Goal: Task Accomplishment & Management: Manage account settings

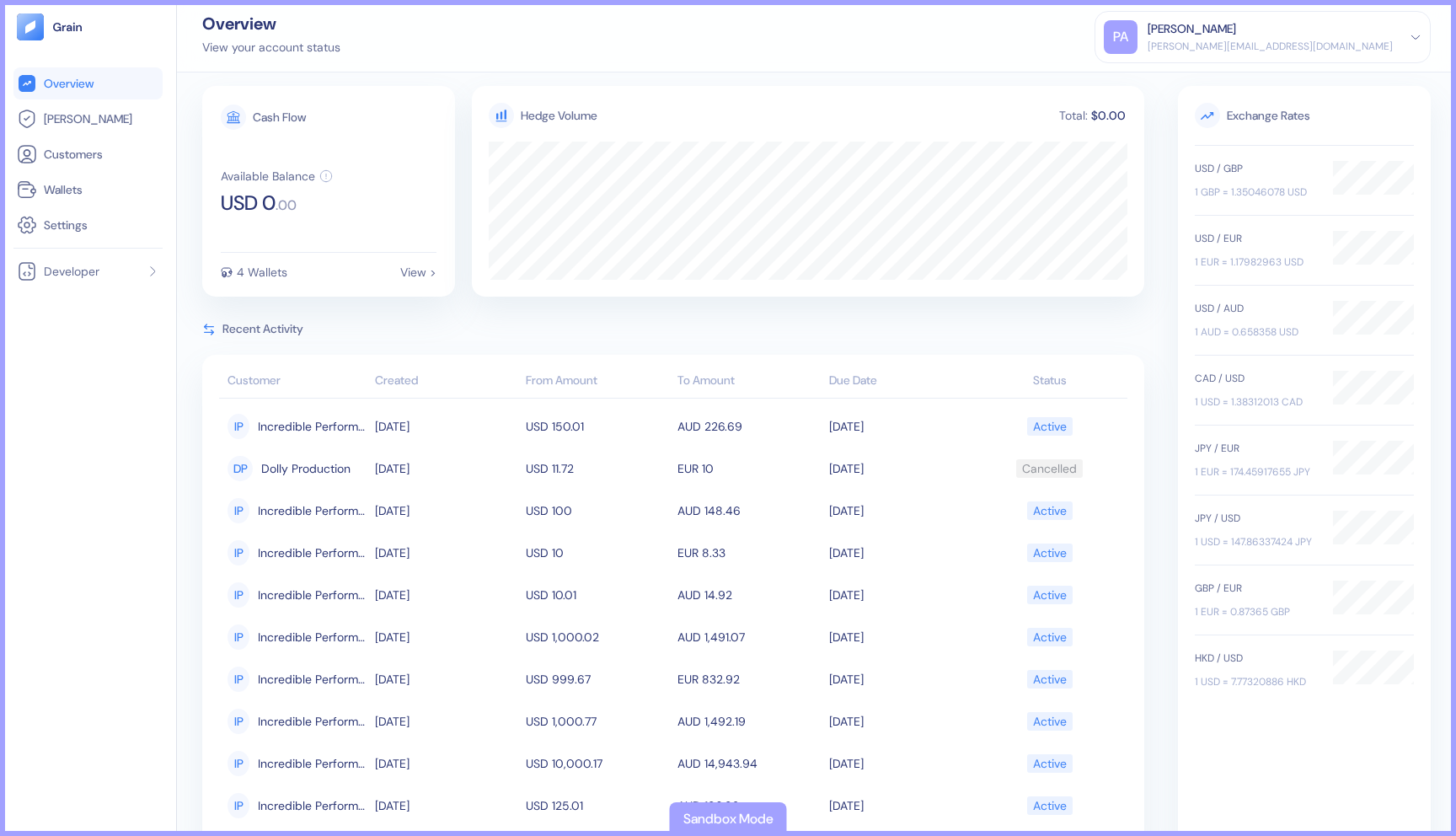
scroll to position [13, 0]
click at [103, 124] on link "[PERSON_NAME]" at bounding box center [88, 118] width 143 height 20
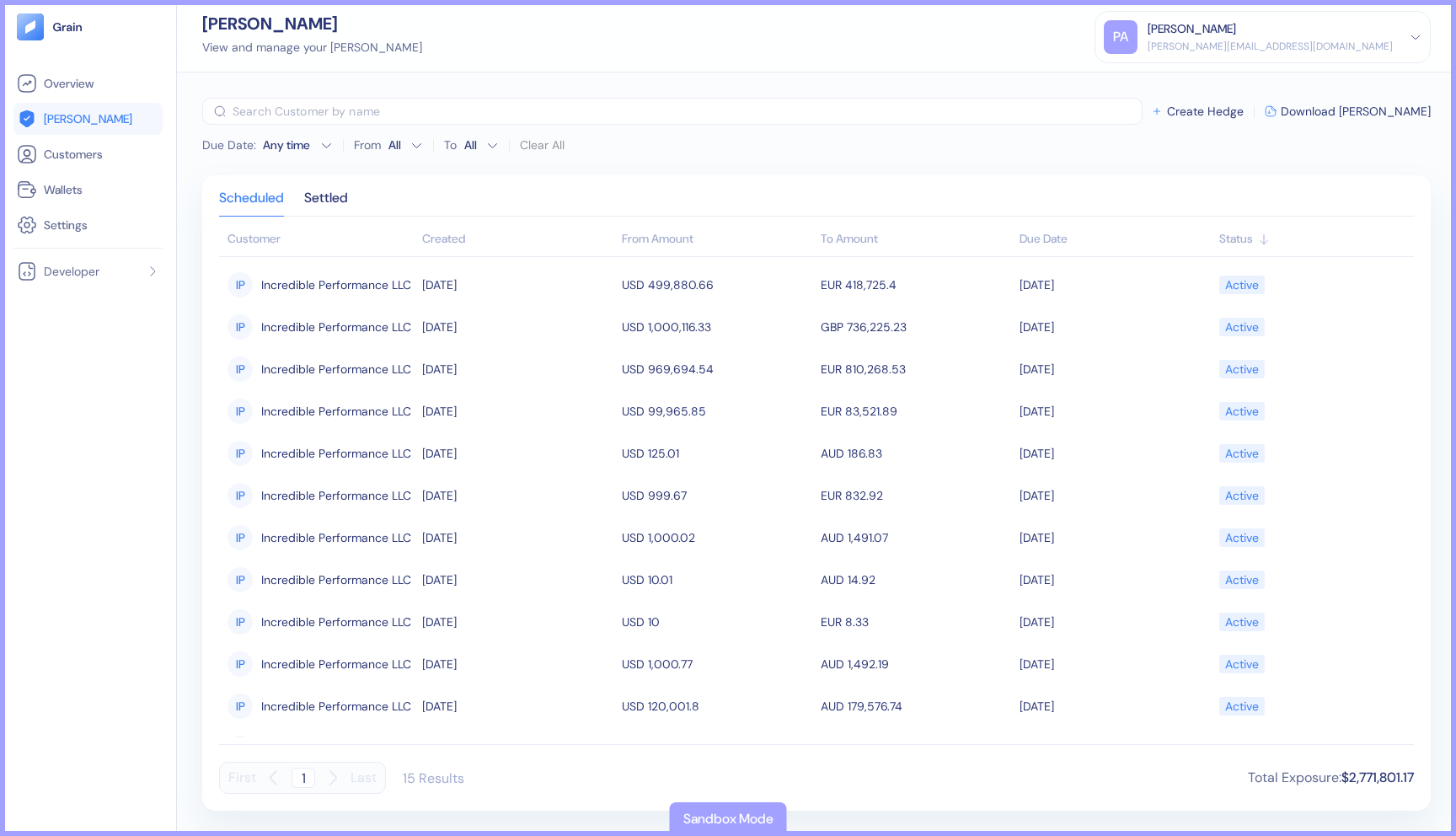
click at [466, 243] on div "Created" at bounding box center [517, 239] width 190 height 18
click at [466, 242] on div "Created" at bounding box center [517, 239] width 190 height 18
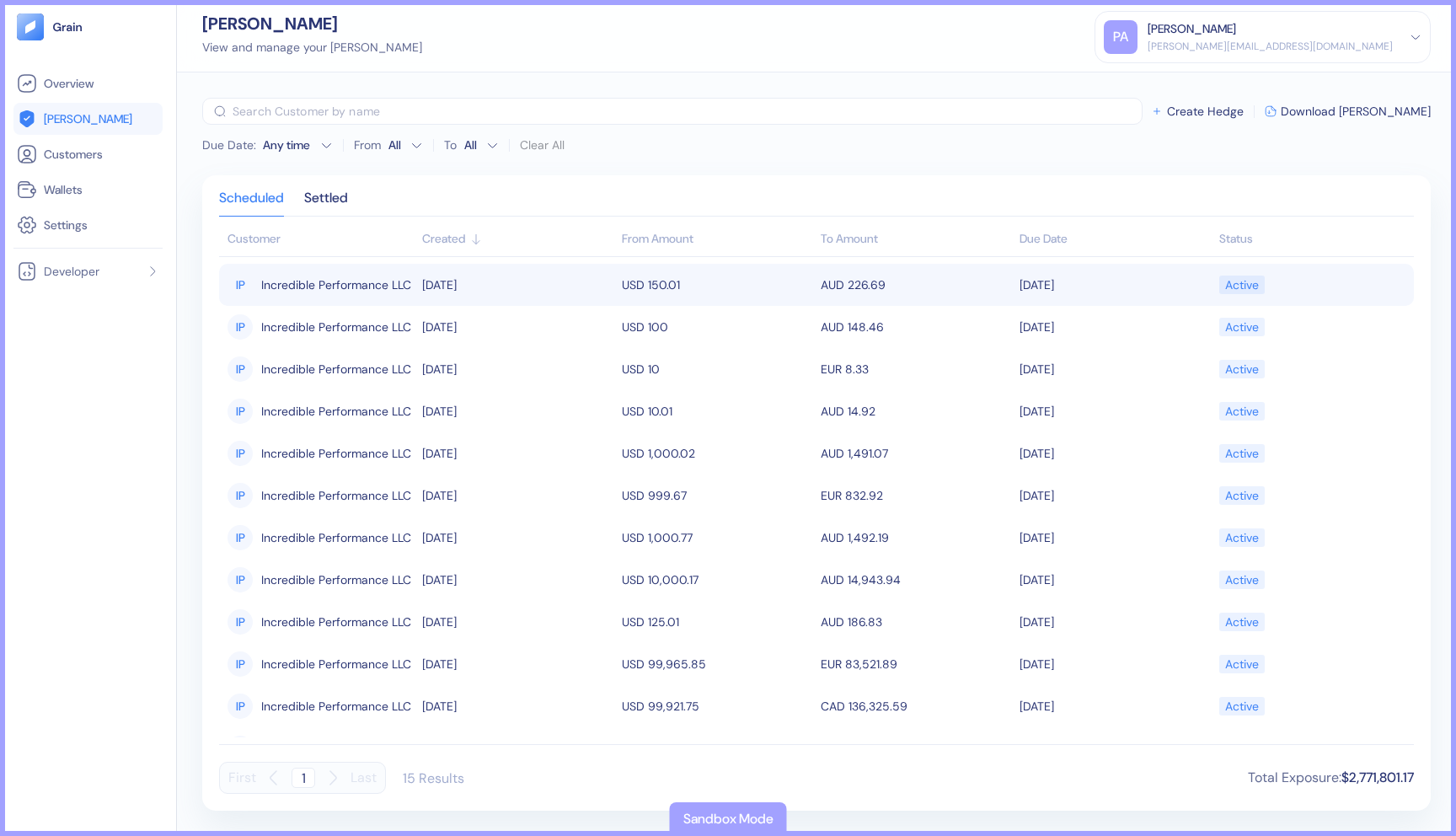
click at [529, 283] on td "[DATE]" at bounding box center [517, 285] width 199 height 42
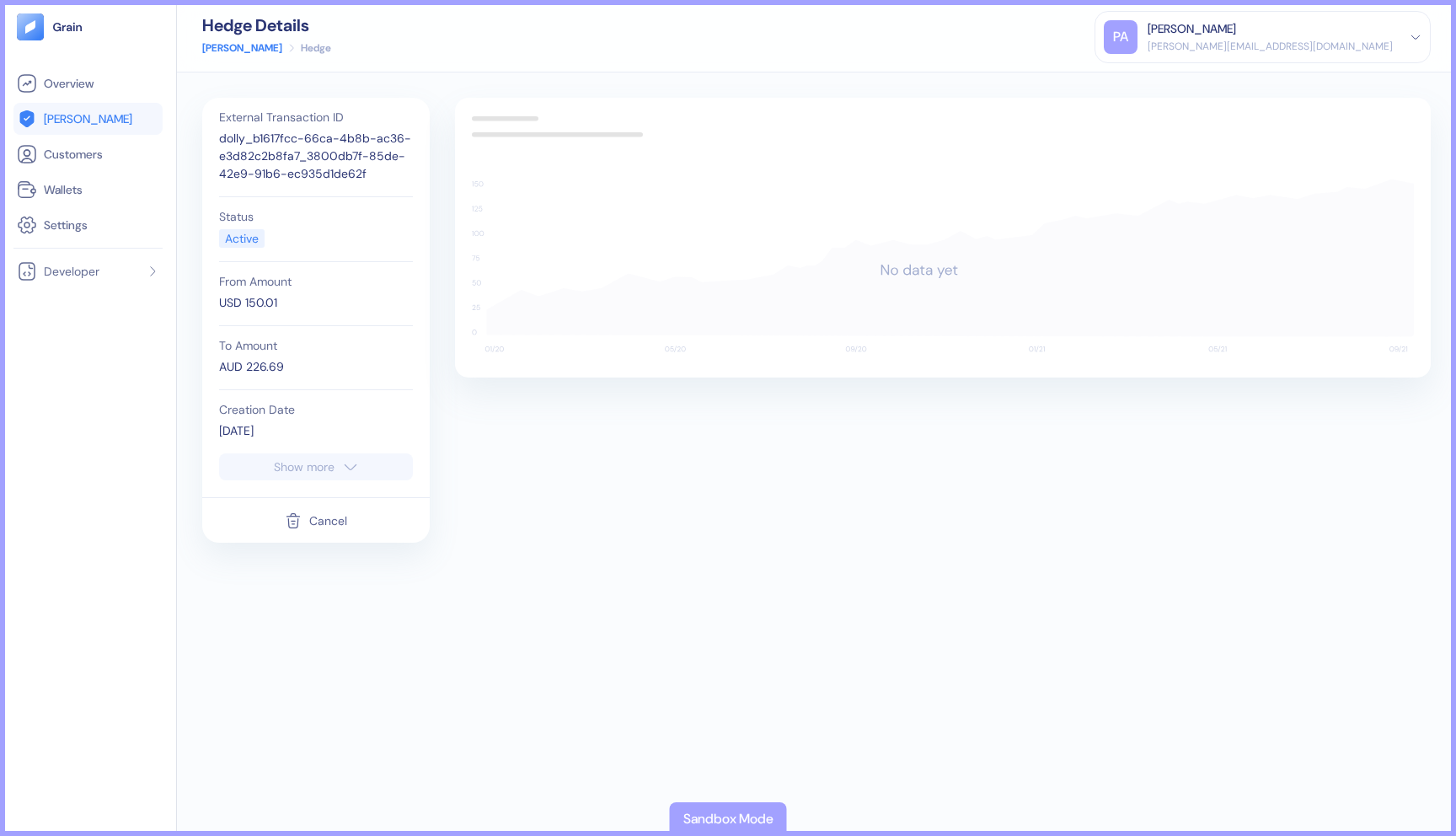
click at [299, 509] on button "Cancel" at bounding box center [316, 521] width 63 height 32
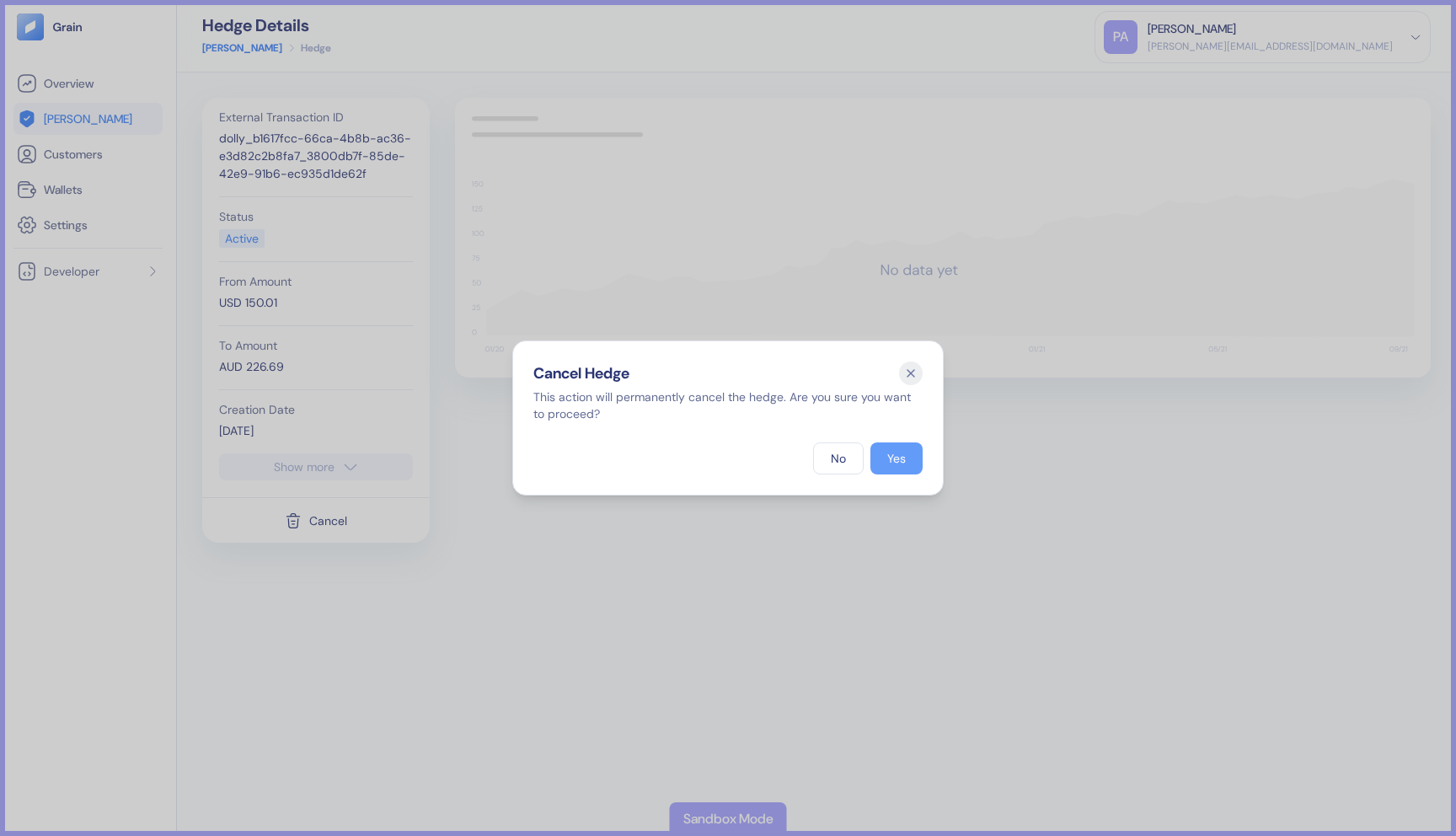
click at [879, 451] on button "Yes" at bounding box center [895, 459] width 52 height 32
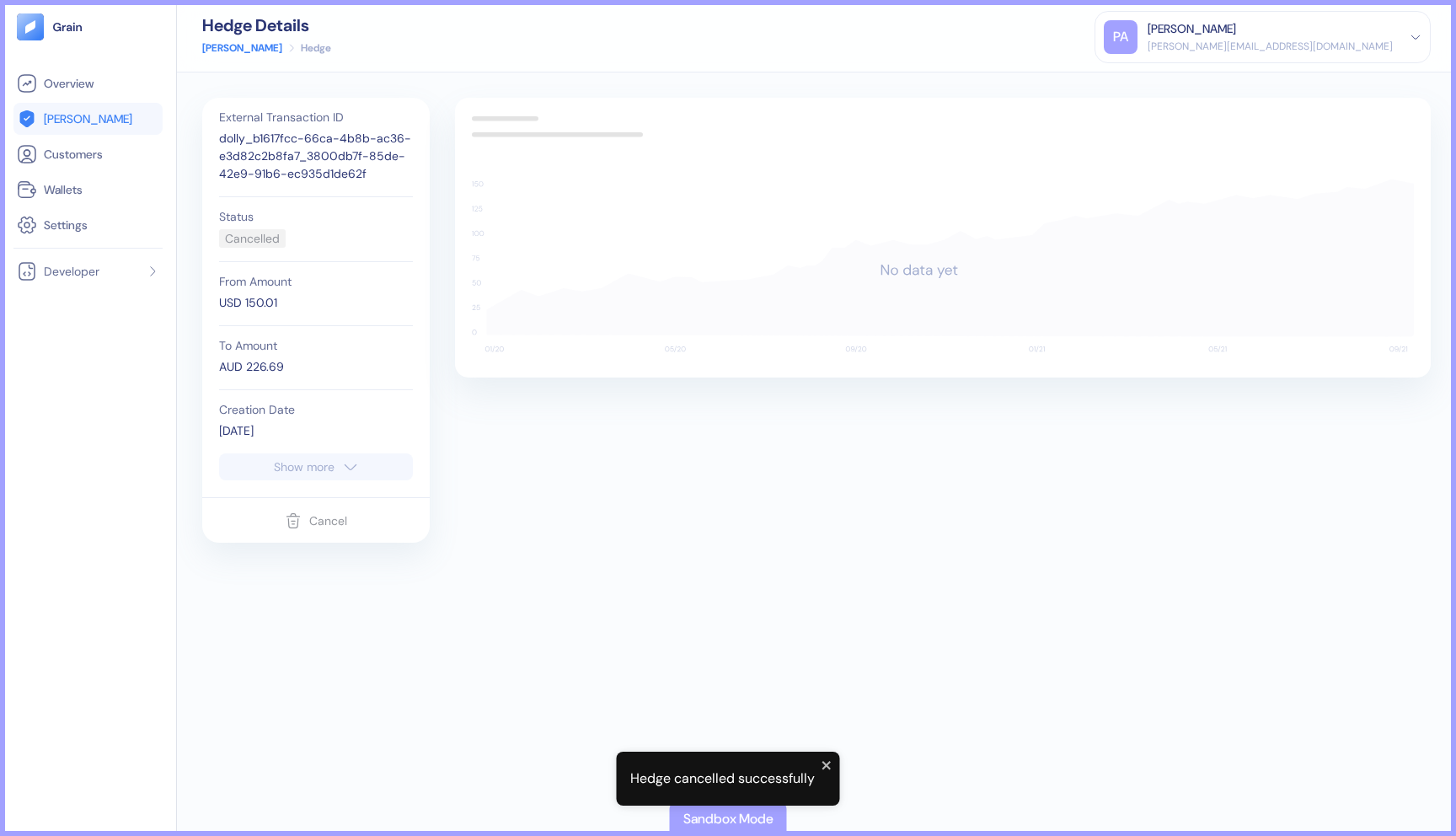
click at [78, 120] on span "[PERSON_NAME]" at bounding box center [88, 118] width 88 height 17
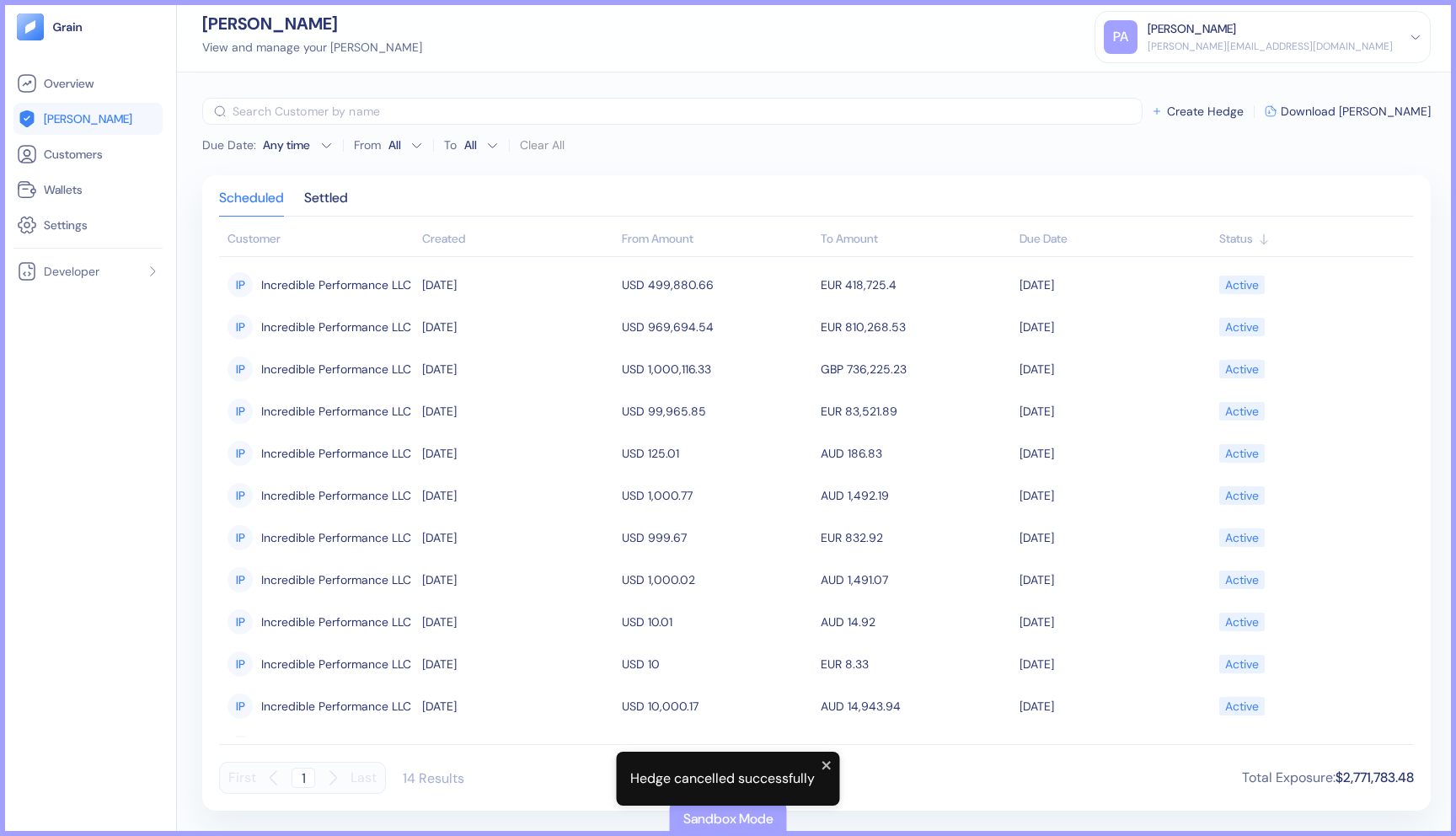
click at [464, 241] on div "Created" at bounding box center [517, 239] width 190 height 18
click at [464, 240] on div "Created" at bounding box center [517, 239] width 190 height 18
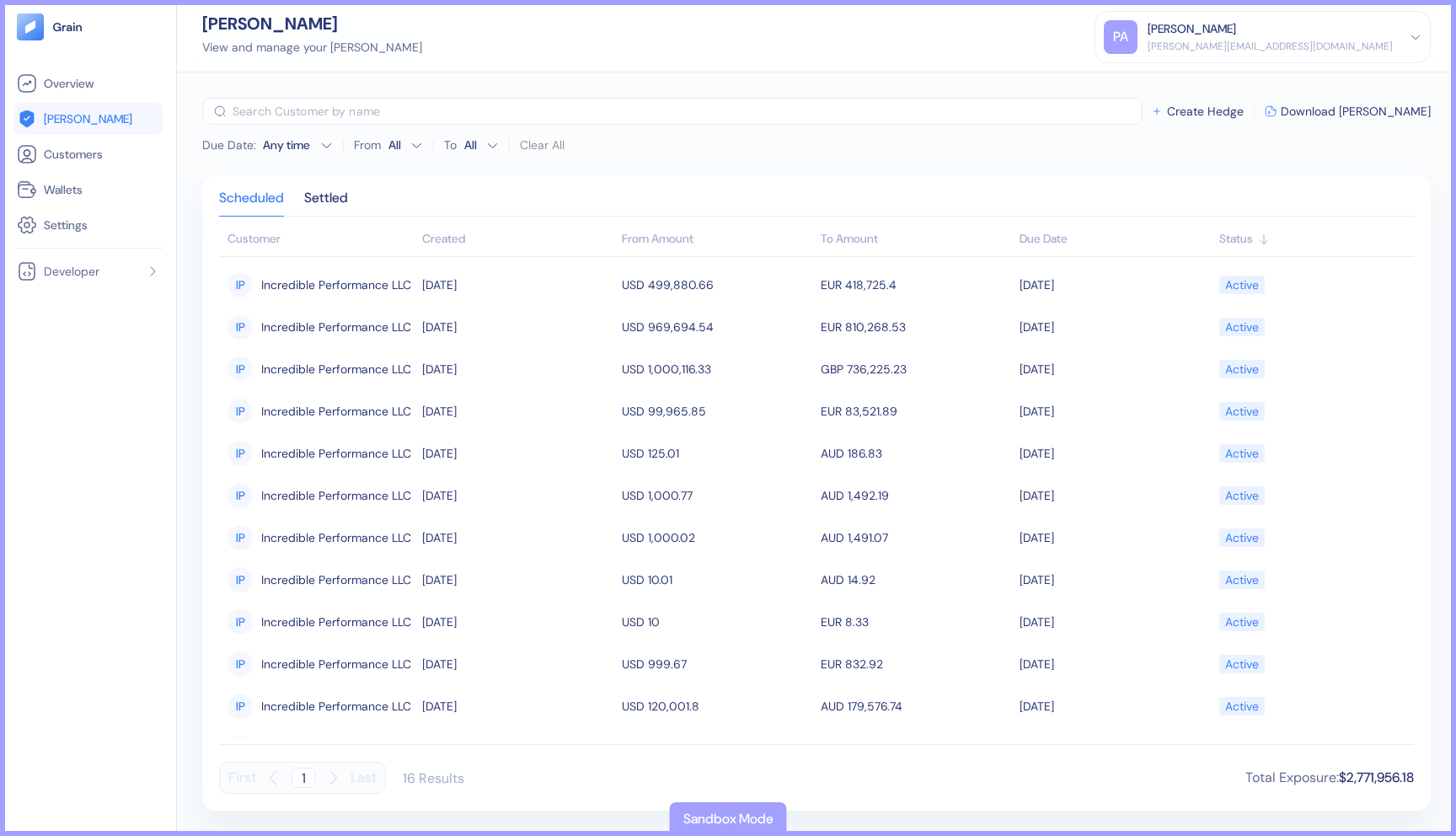
click at [461, 237] on div "Created" at bounding box center [517, 239] width 190 height 18
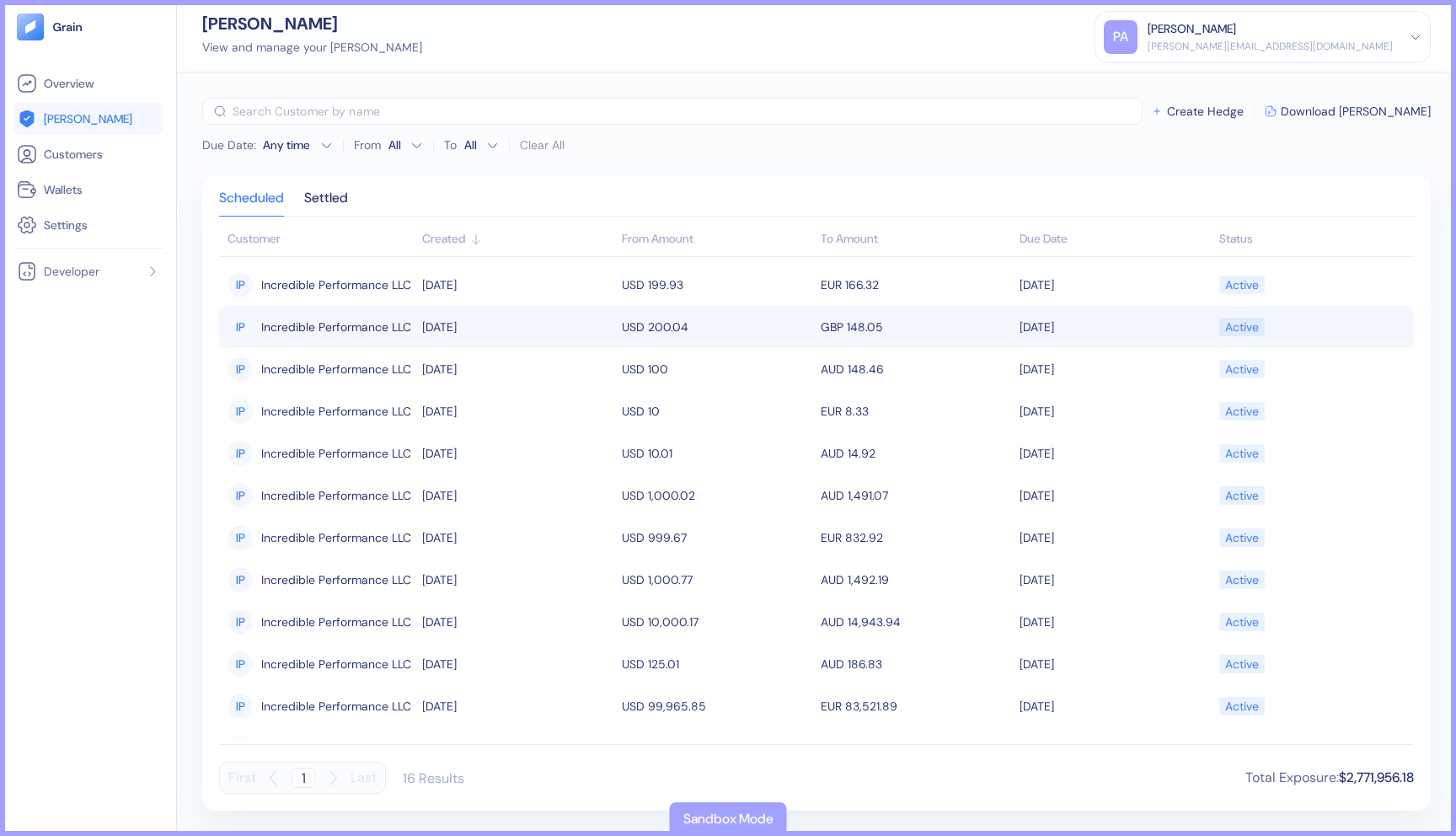
click at [372, 324] on span "Incredible Performance LLC" at bounding box center [336, 327] width 150 height 28
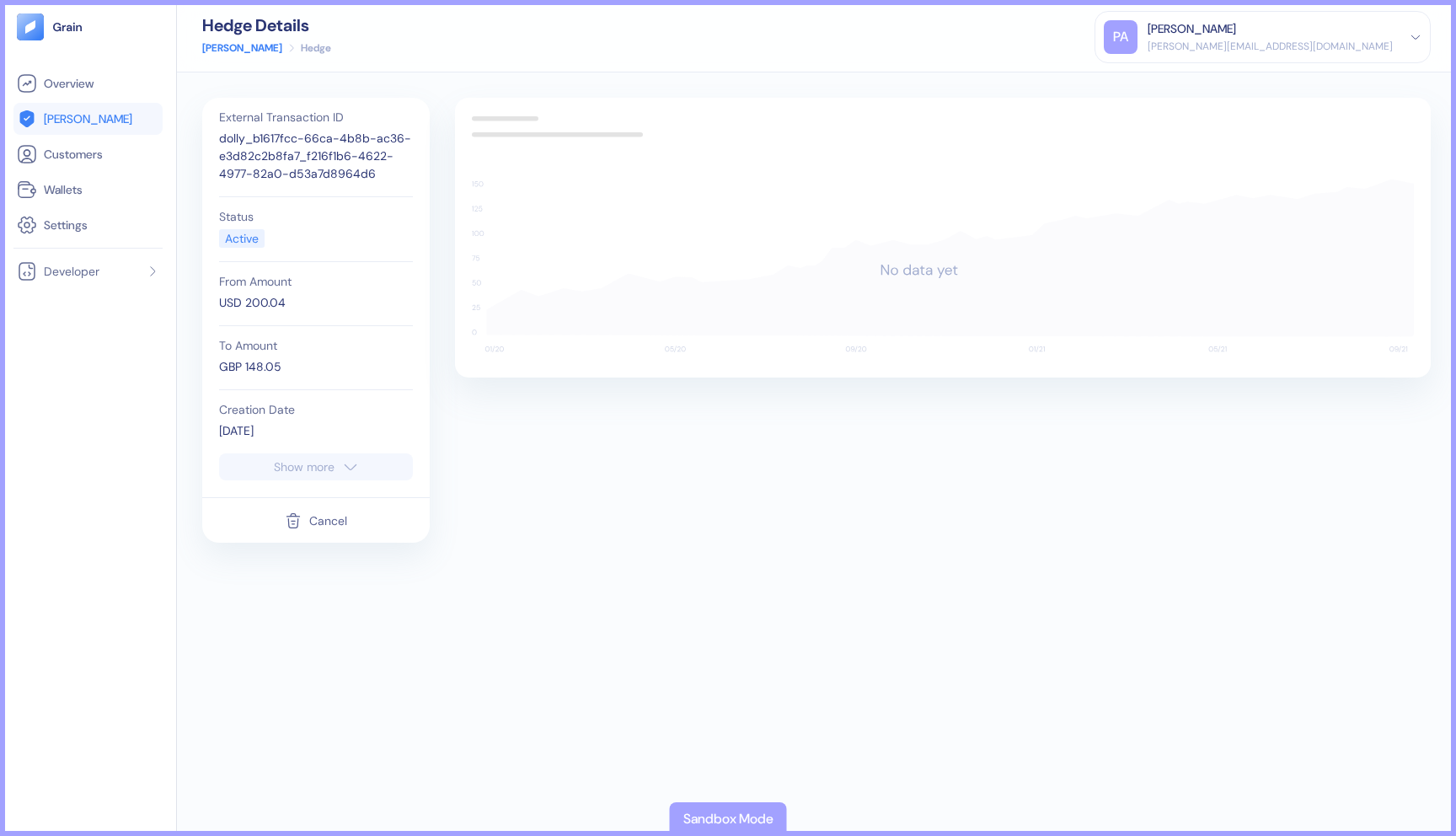
click at [314, 515] on div "Cancel" at bounding box center [328, 520] width 38 height 11
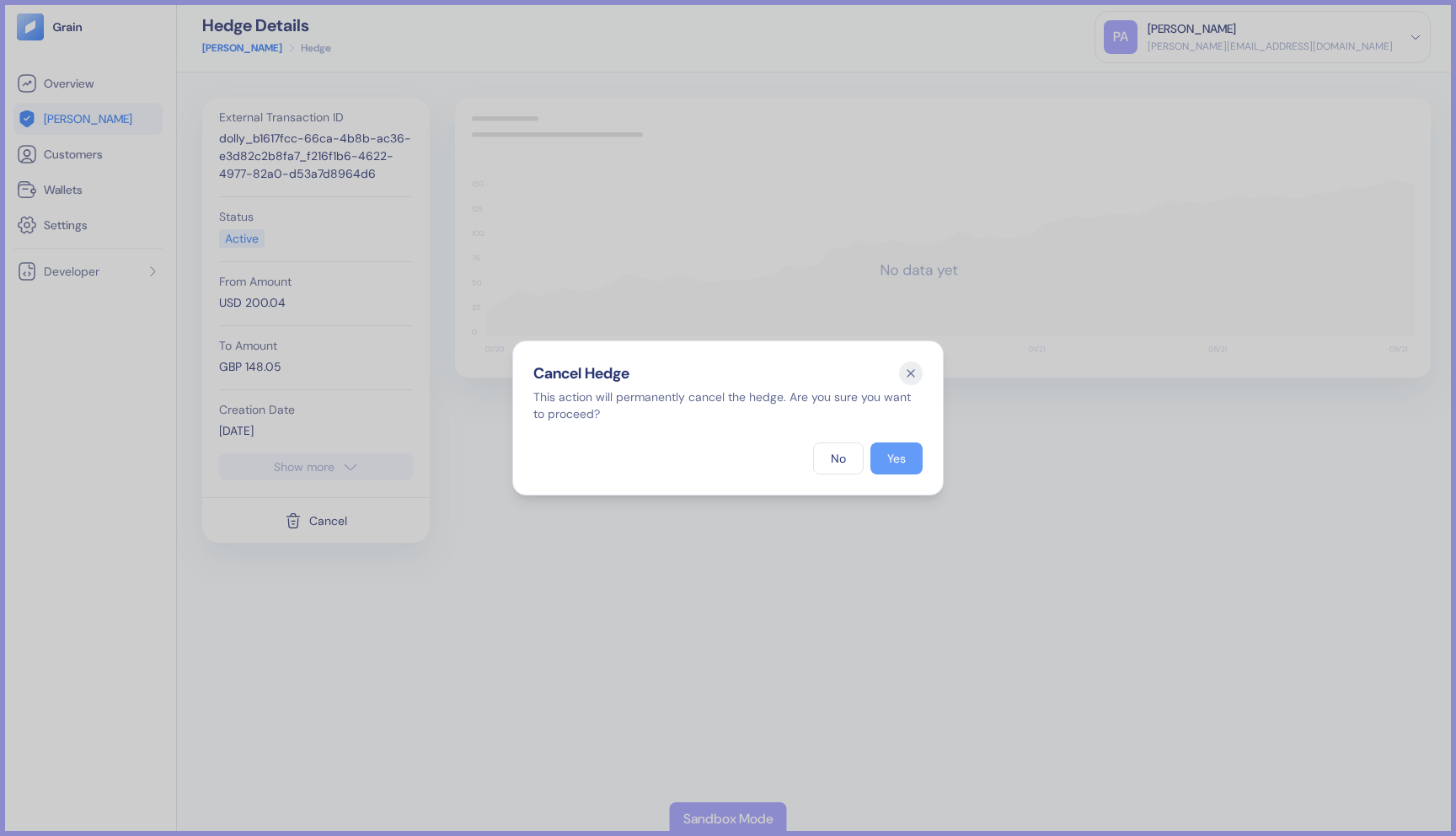
click at [881, 463] on button "Yes" at bounding box center [895, 459] width 52 height 32
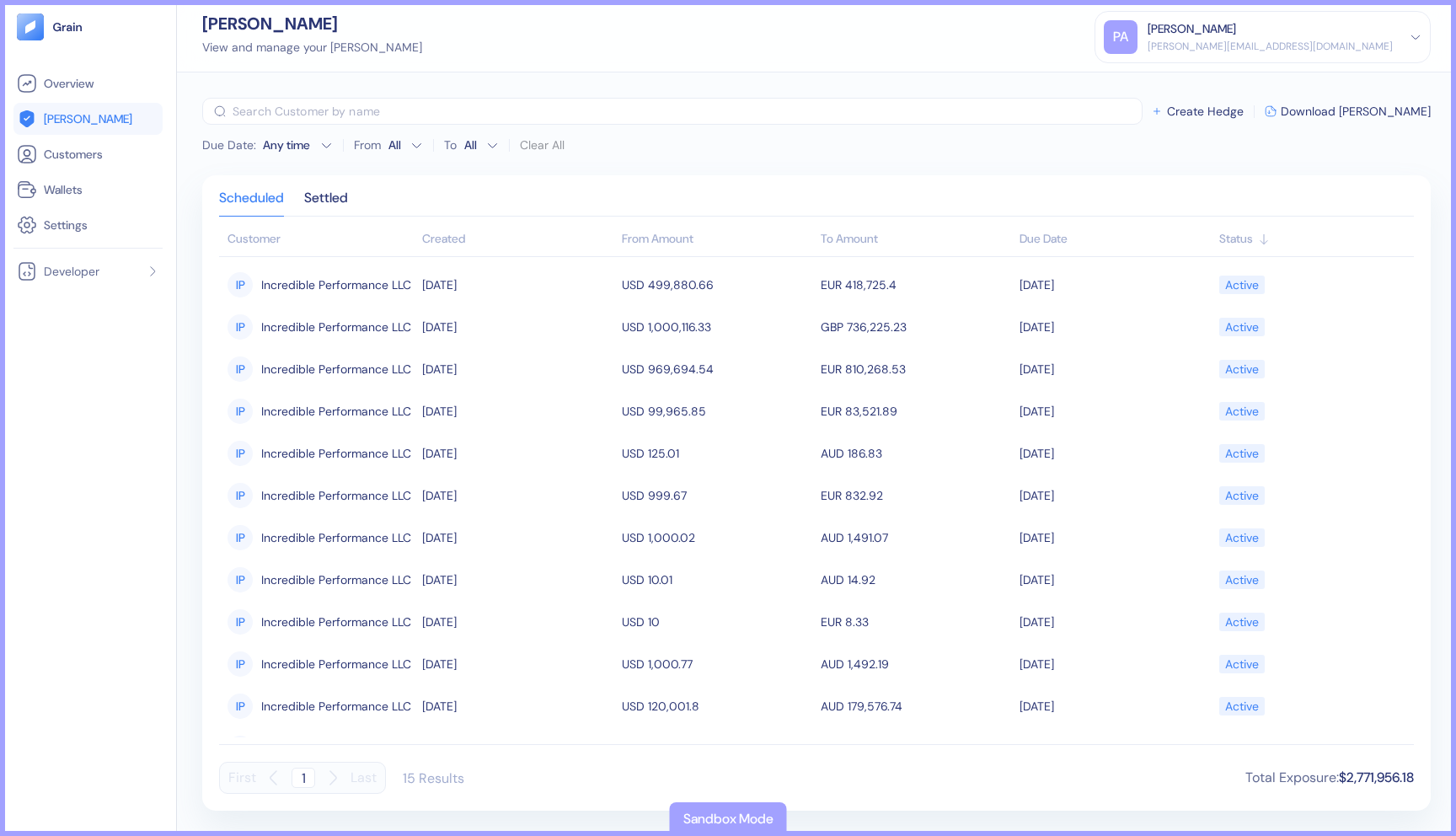
click at [440, 230] on div "Created" at bounding box center [517, 239] width 190 height 18
